Goal: Information Seeking & Learning: Learn about a topic

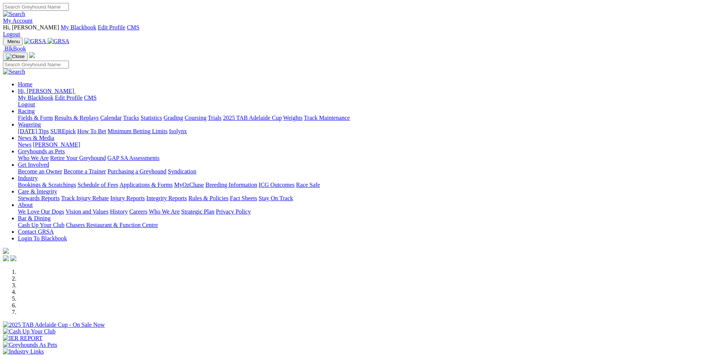
scroll to position [223, 0]
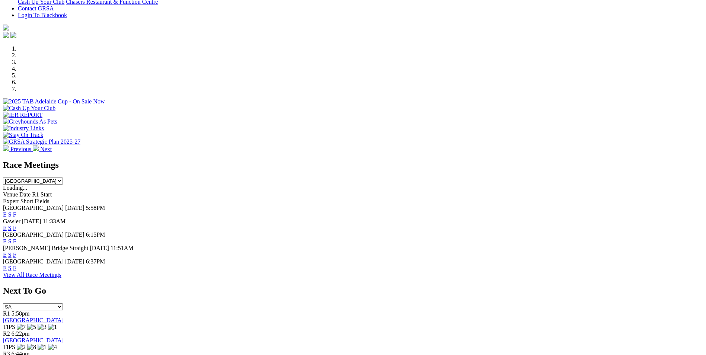
click at [7, 225] on link "E" at bounding box center [5, 228] width 4 height 6
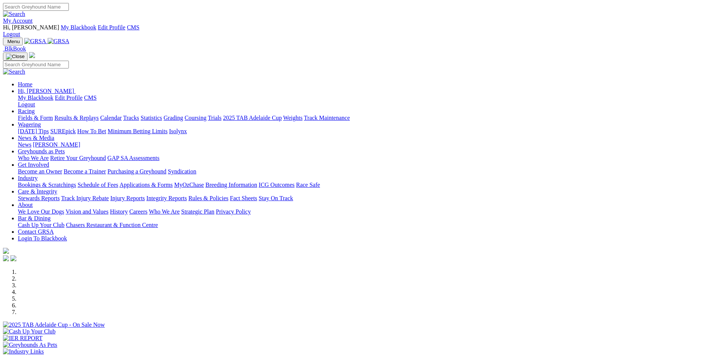
scroll to position [223, 0]
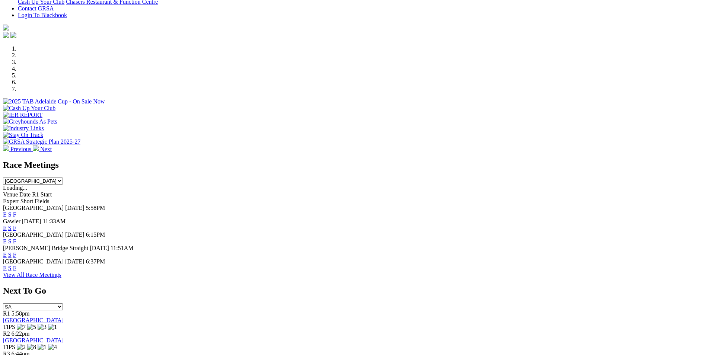
click at [16, 225] on link "F" at bounding box center [14, 228] width 3 height 6
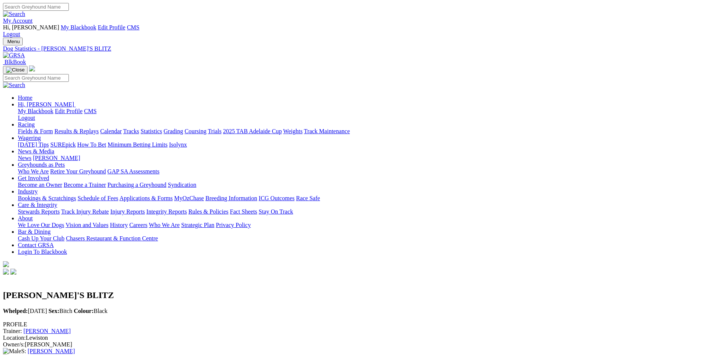
click at [71, 328] on link "[PERSON_NAME]" at bounding box center [46, 331] width 47 height 6
